Goal: Check status: Check status

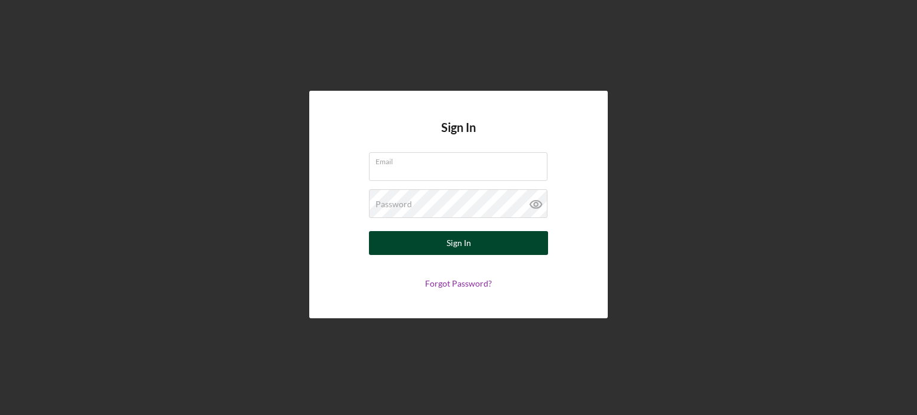
type input "[EMAIL_ADDRESS][DOMAIN_NAME]"
click at [454, 241] on div "Sign In" at bounding box center [459, 243] width 24 height 24
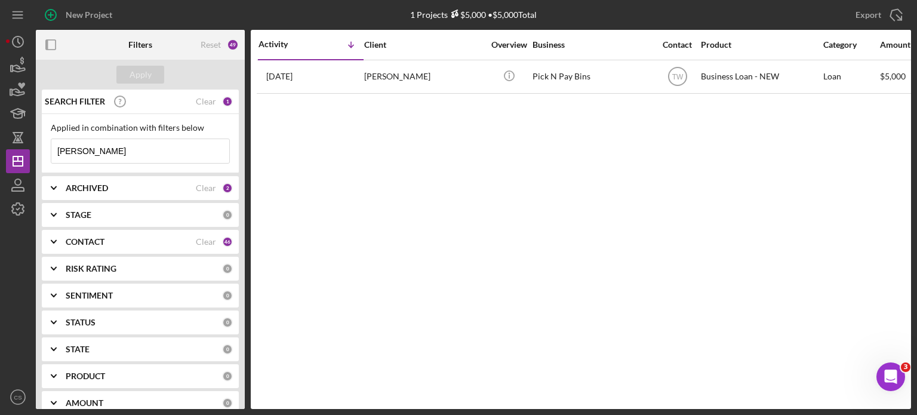
click at [103, 151] on input "[PERSON_NAME]" at bounding box center [140, 151] width 178 height 24
drag, startPoint x: 103, startPoint y: 151, endPoint x: 13, endPoint y: 140, distance: 90.9
click at [13, 140] on div "New Project 1 Projects $5,000 • $5,000 Total [PERSON_NAME] Export Icon/Export F…" at bounding box center [458, 204] width 905 height 409
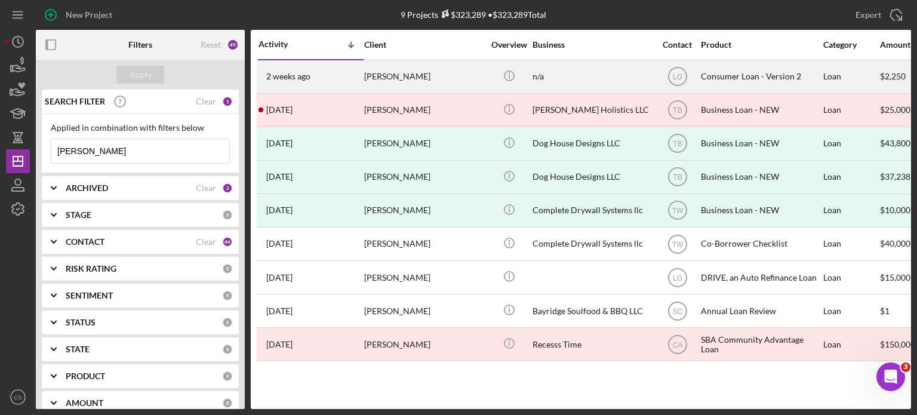
type input "[PERSON_NAME]"
click at [281, 73] on time "2 weeks ago" at bounding box center [288, 77] width 44 height 10
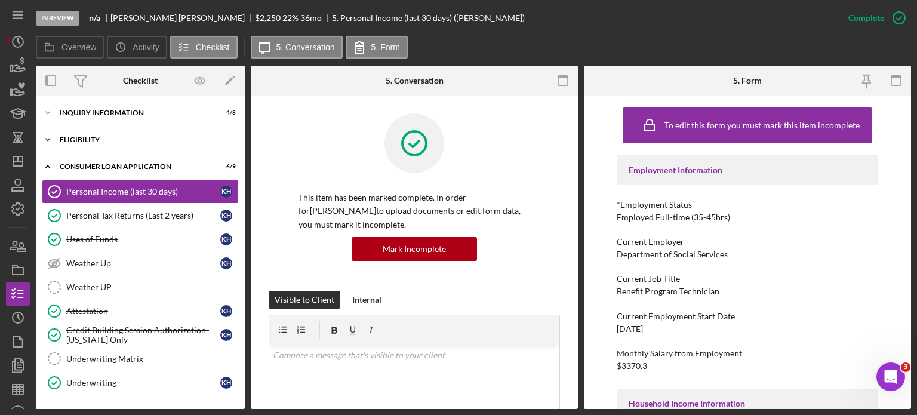
click at [47, 138] on icon "Icon/Expander" at bounding box center [48, 140] width 24 height 24
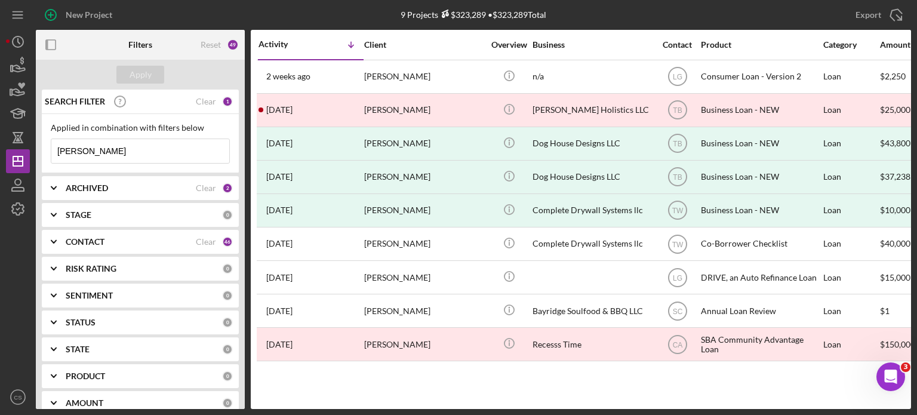
click at [106, 147] on input "[PERSON_NAME]" at bounding box center [140, 151] width 178 height 24
drag, startPoint x: 106, startPoint y: 147, endPoint x: 0, endPoint y: 143, distance: 105.8
click at [0, 143] on div "New Project 9 Projects $323,289 • $323,289 Total [PERSON_NAME] Export Icon/Expo…" at bounding box center [458, 207] width 917 height 415
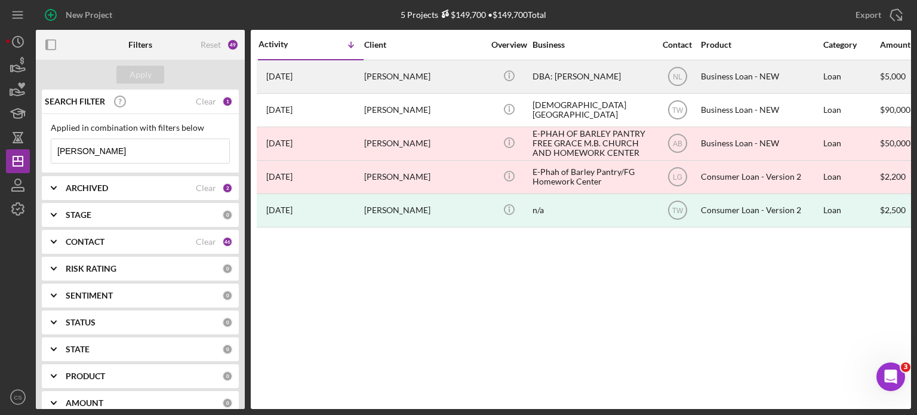
type input "[PERSON_NAME]"
click at [402, 76] on div "[PERSON_NAME]" at bounding box center [423, 77] width 119 height 32
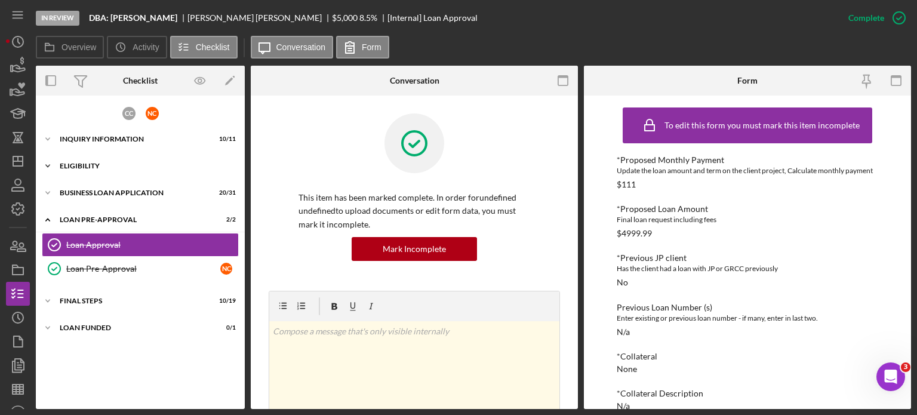
click at [51, 163] on icon "Icon/Expander" at bounding box center [48, 166] width 24 height 24
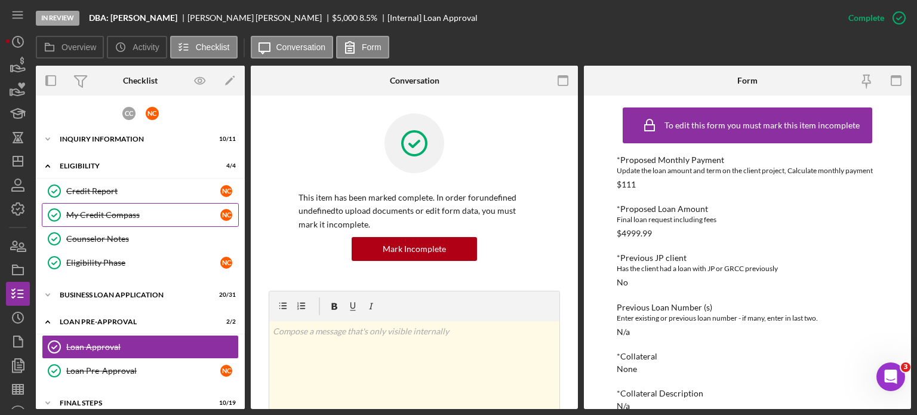
click at [102, 212] on div "My Credit Compass" at bounding box center [143, 215] width 154 height 10
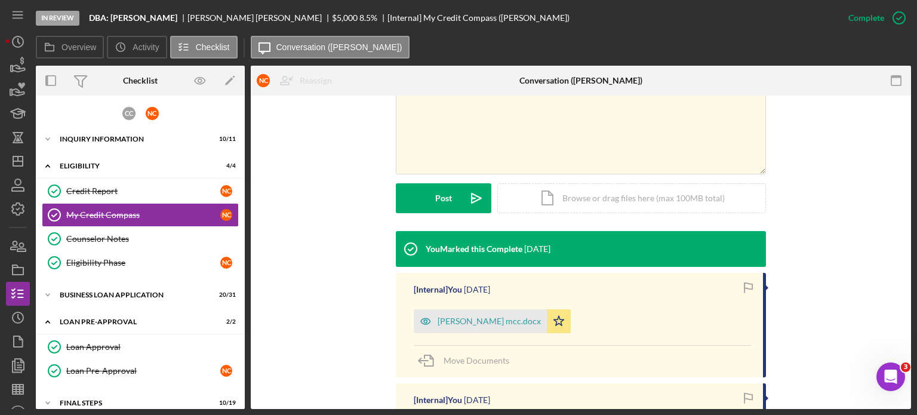
scroll to position [358, 0]
